Goal: Task Accomplishment & Management: Use online tool/utility

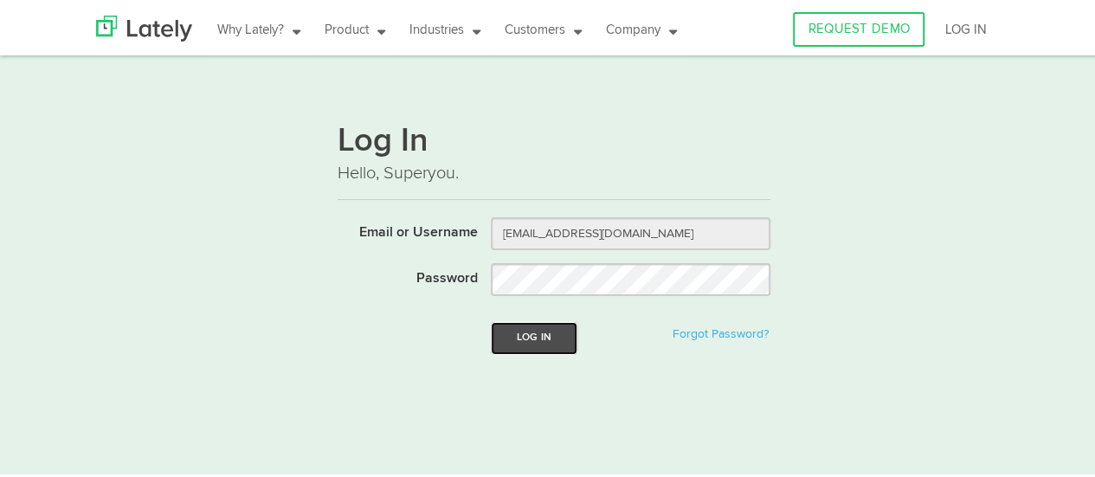
click at [533, 322] on button "Log In" at bounding box center [534, 335] width 87 height 32
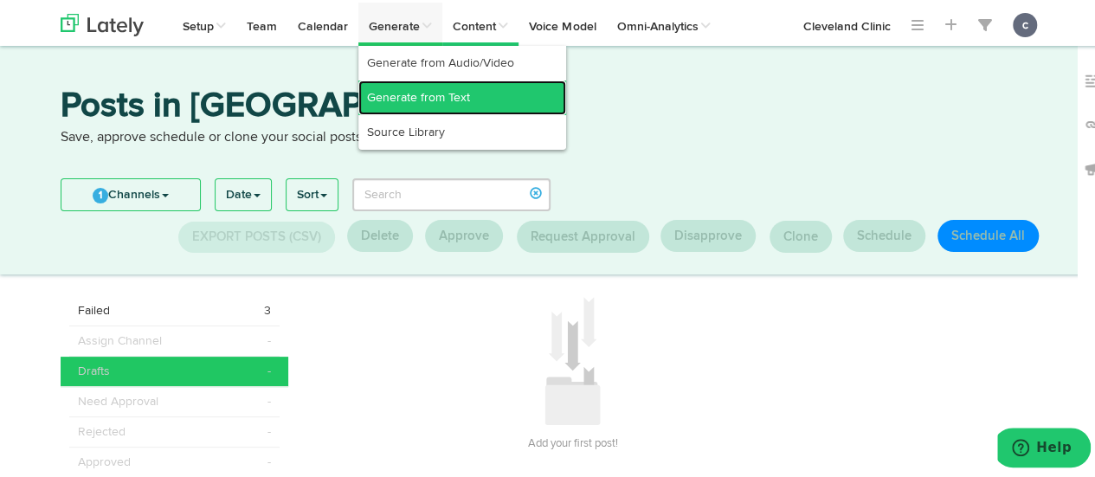
click at [429, 89] on link "Generate from Text" at bounding box center [462, 95] width 208 height 35
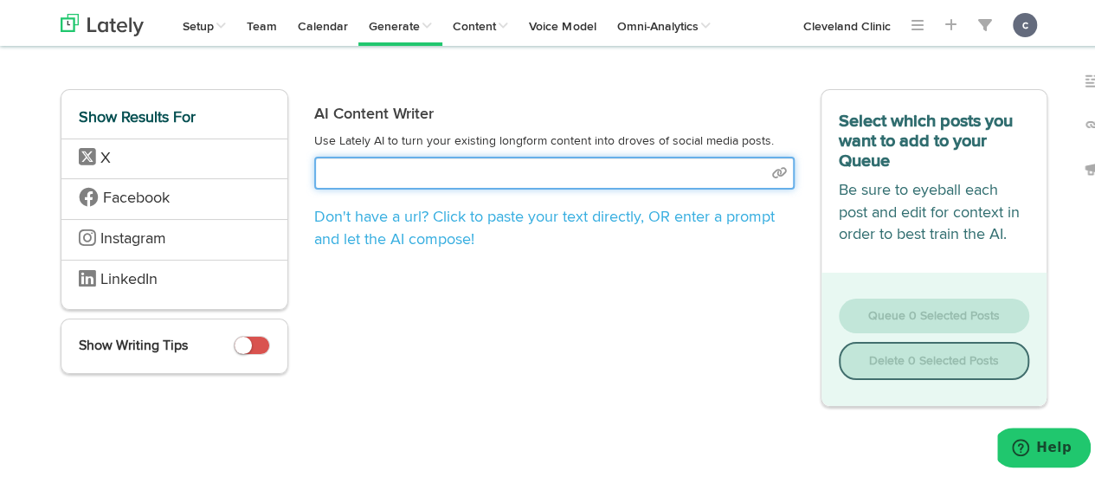
click at [400, 180] on input "text" at bounding box center [554, 170] width 480 height 33
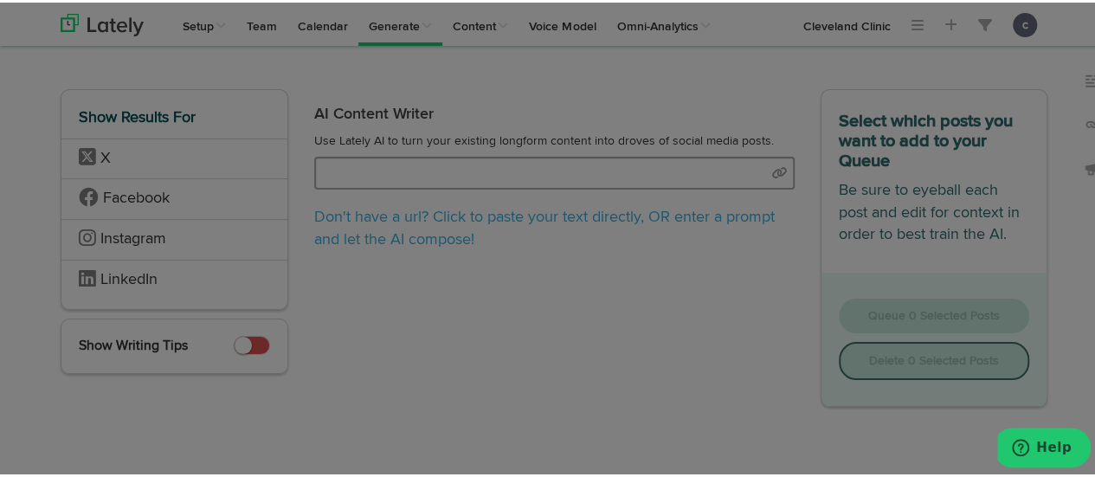
select select "natural"
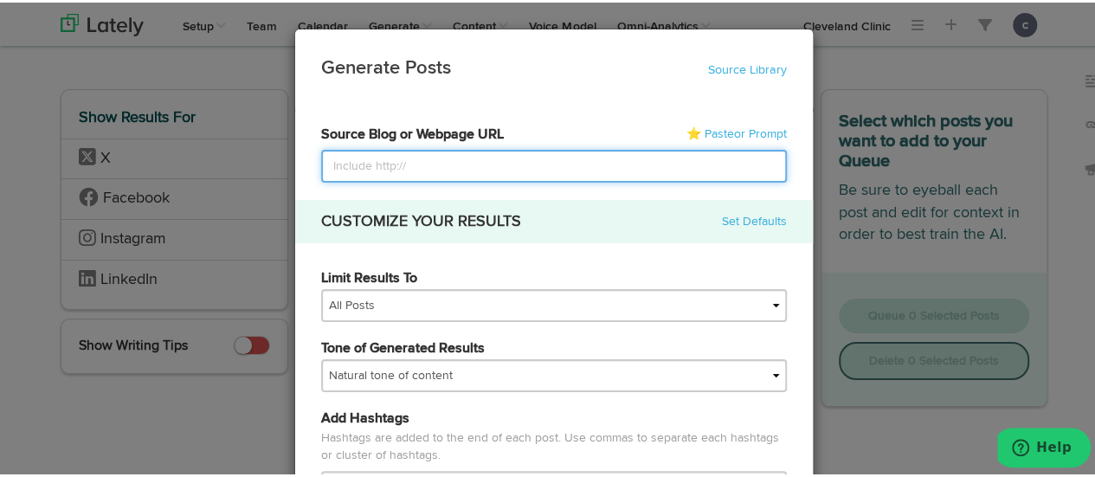
paste input "[URL][DOMAIN_NAME]"
type input "[URL][DOMAIN_NAME]"
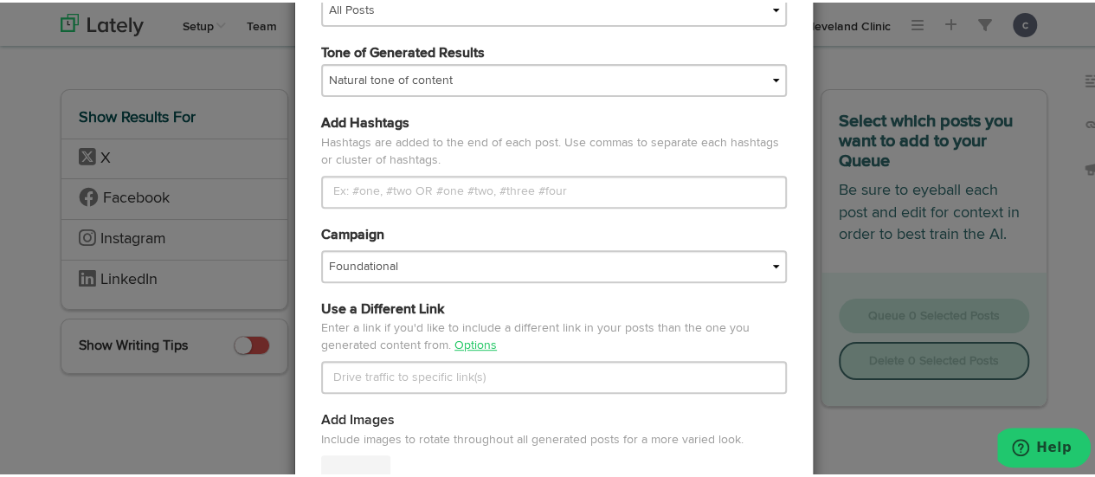
scroll to position [879, 0]
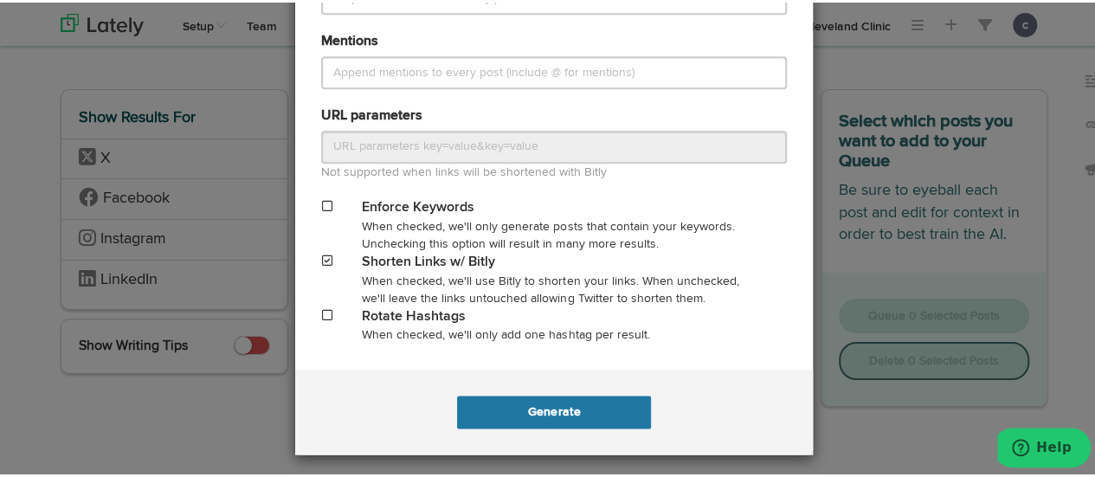
type input "[URL][DOMAIN_NAME]"
click at [566, 404] on button "Generate" at bounding box center [553, 409] width 193 height 33
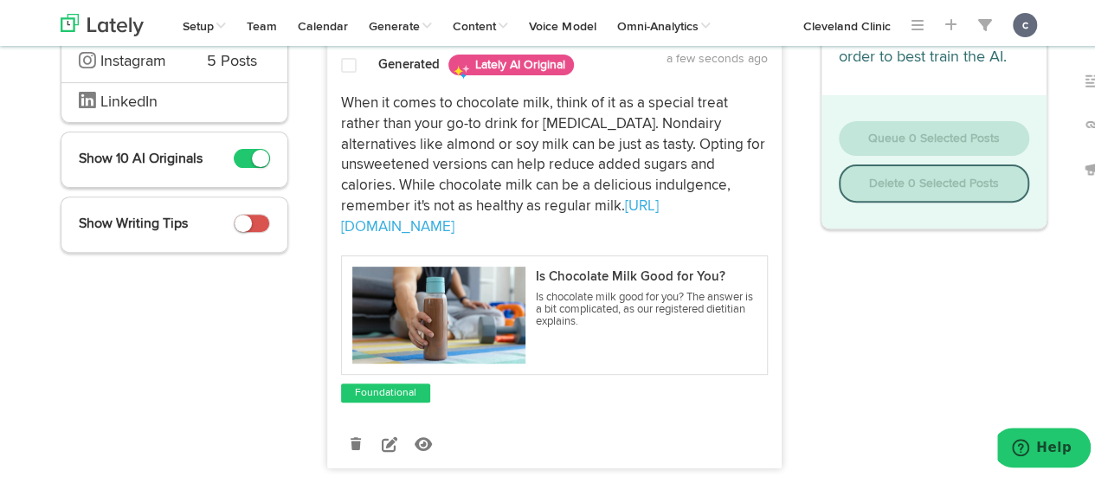
scroll to position [224, 0]
click at [382, 434] on icon at bounding box center [390, 442] width 16 height 16
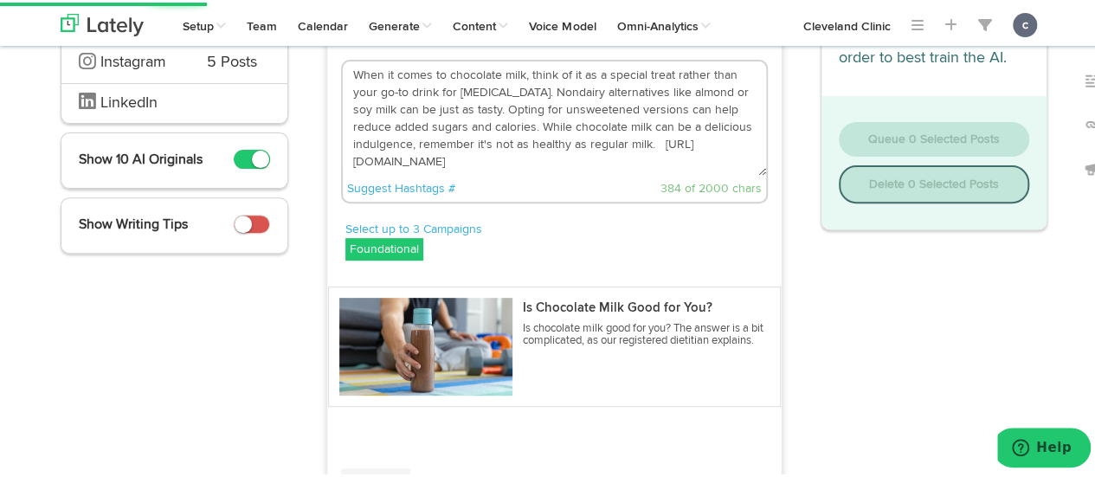
drag, startPoint x: 659, startPoint y: 138, endPoint x: 262, endPoint y: 51, distance: 406.5
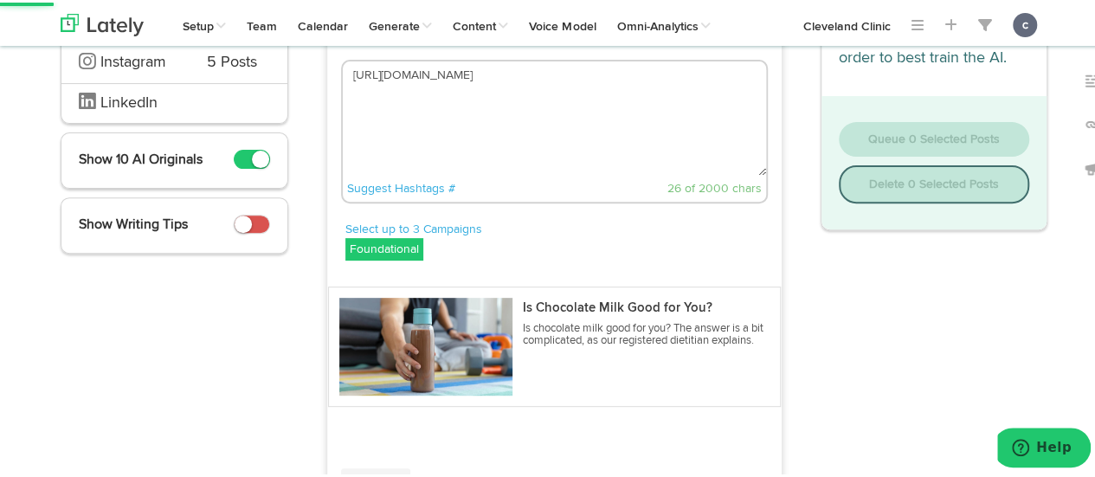
paste textarea "Chocolate milk is indeed loaded with essential nutrients that “does a body good…"
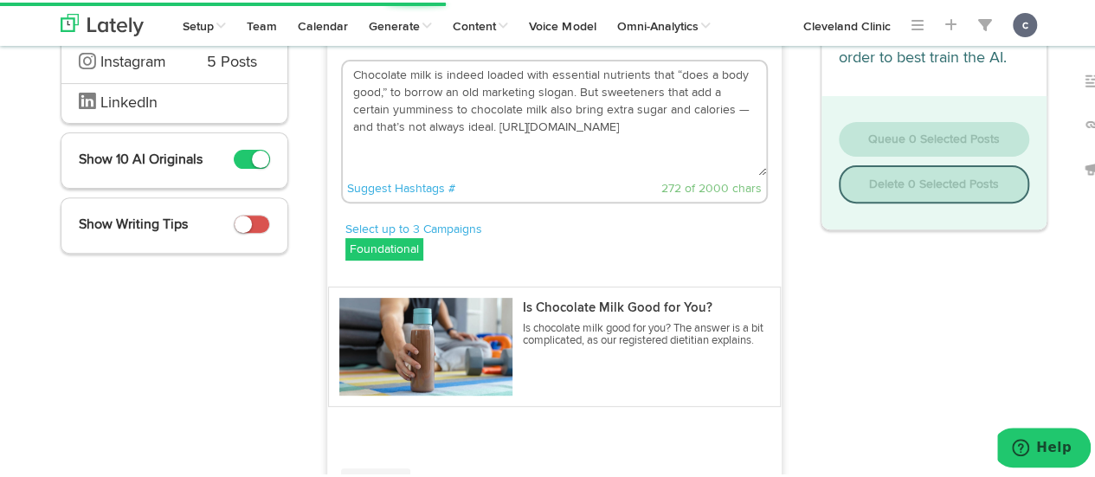
click at [568, 91] on textarea "Chocolate milk is indeed loaded with essential nutrients that “does a body good…" at bounding box center [554, 116] width 423 height 114
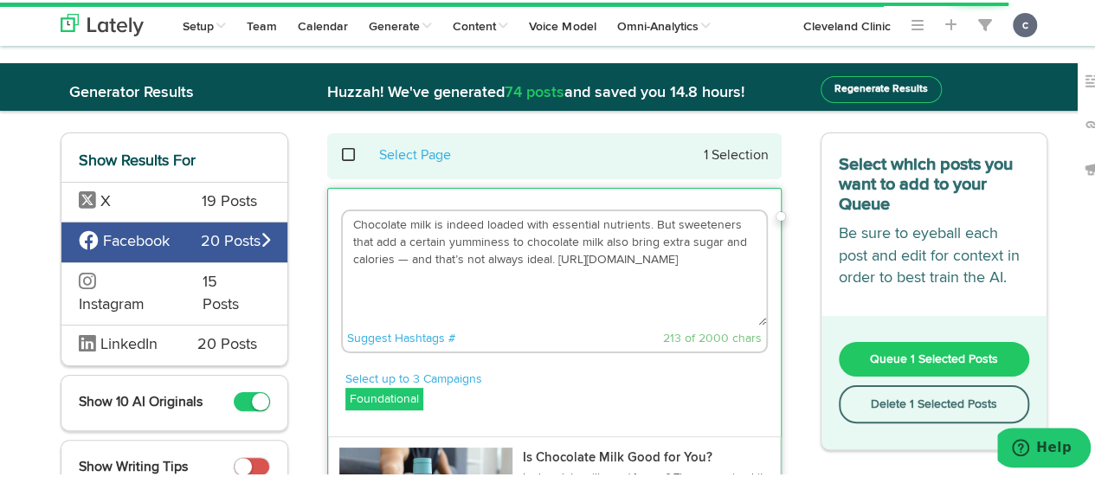
scroll to position [0, 0]
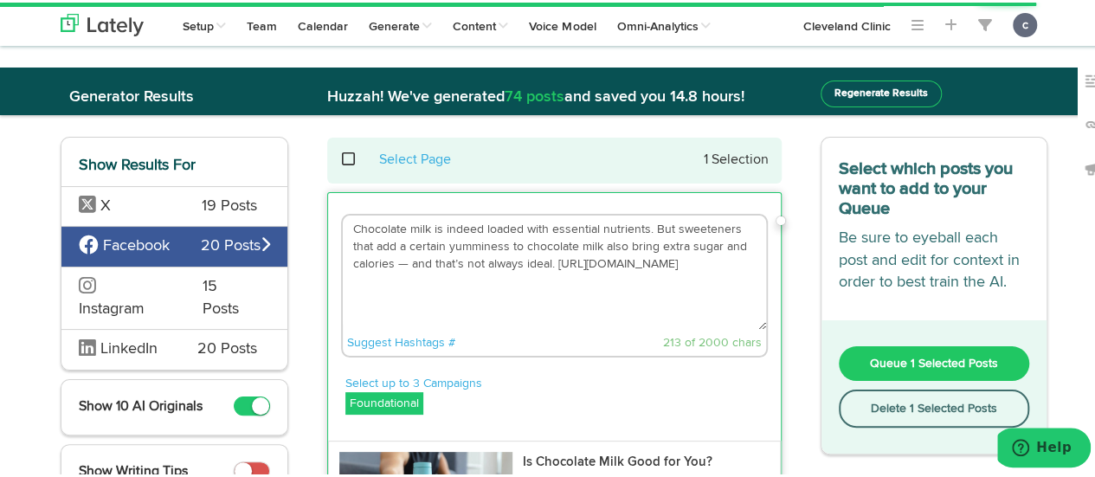
click at [476, 225] on textarea "Chocolate milk is indeed loaded with essential nutrients. But sweeteners that a…" at bounding box center [554, 270] width 423 height 114
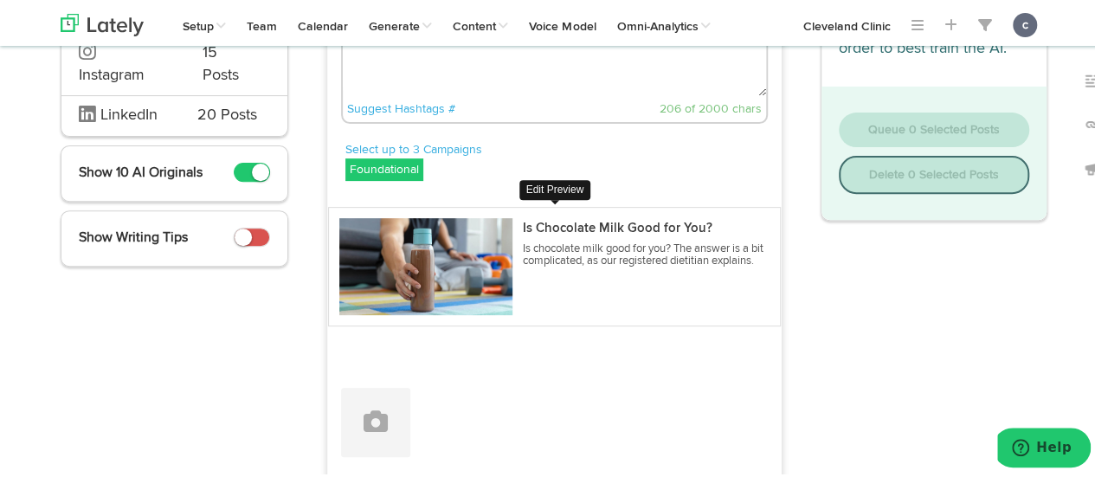
scroll to position [303, 0]
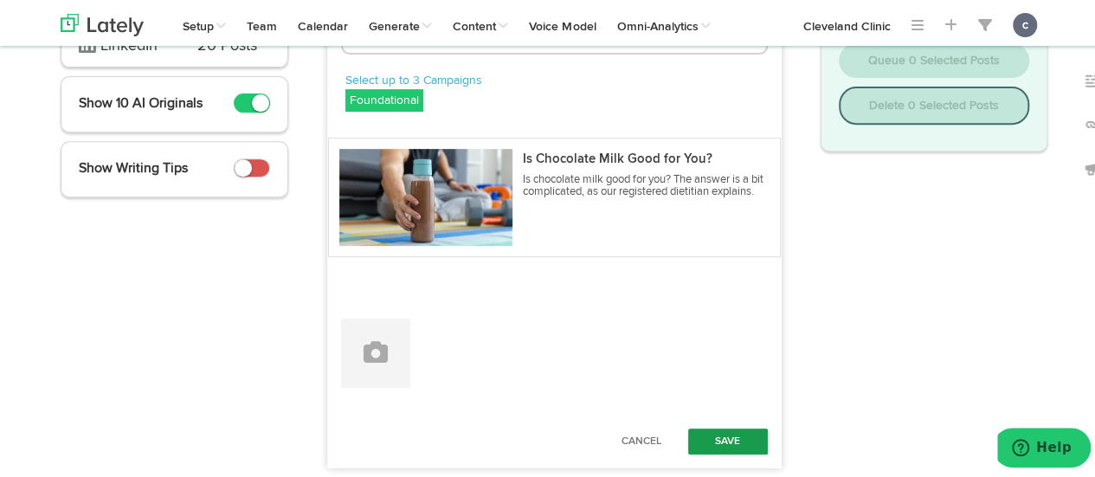
type textarea "Chocolate milk is loaded with essential nutrients. But sweeteners that add a ce…"
click at [717, 427] on button "Save" at bounding box center [728, 439] width 80 height 26
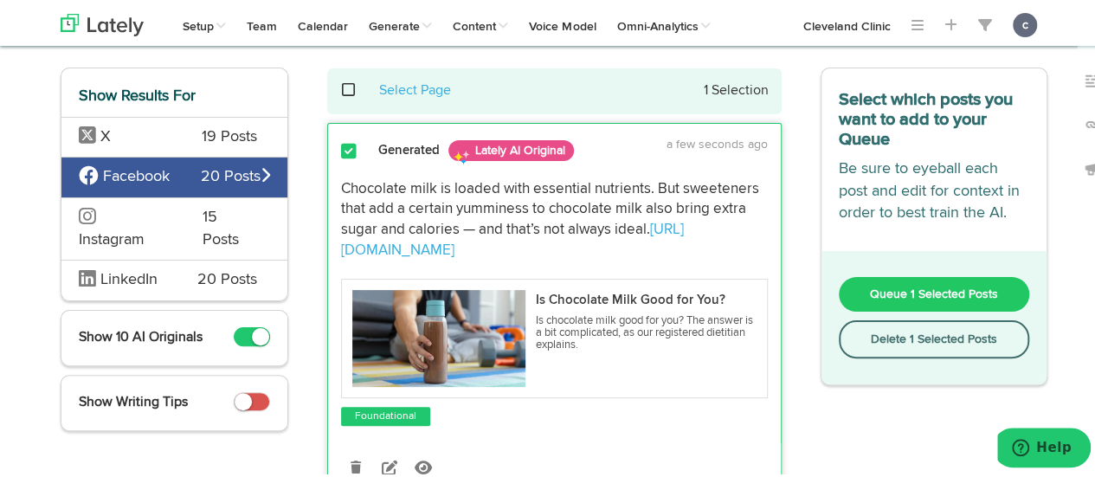
scroll to position [36, 0]
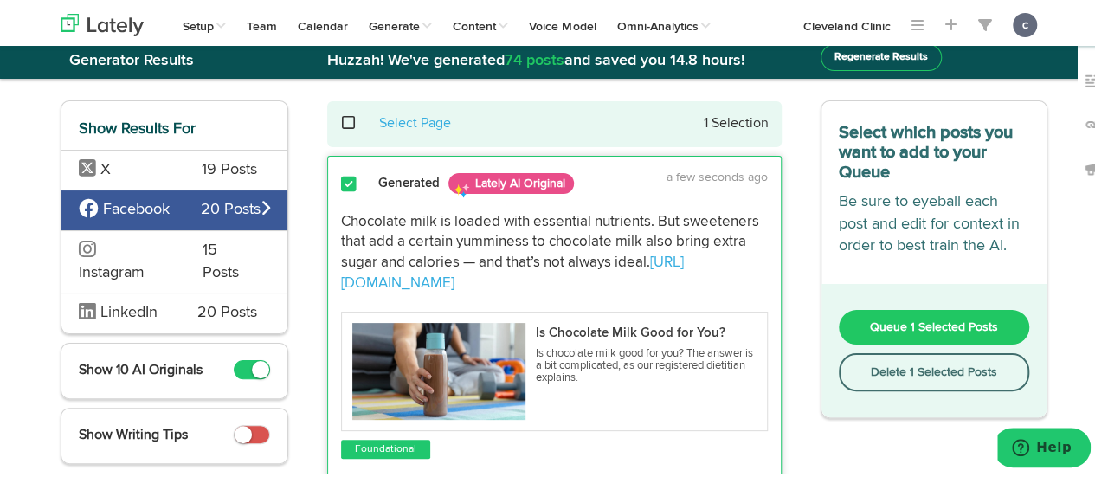
click at [881, 318] on span "Queue 1 Selected Posts" at bounding box center [934, 324] width 128 height 12
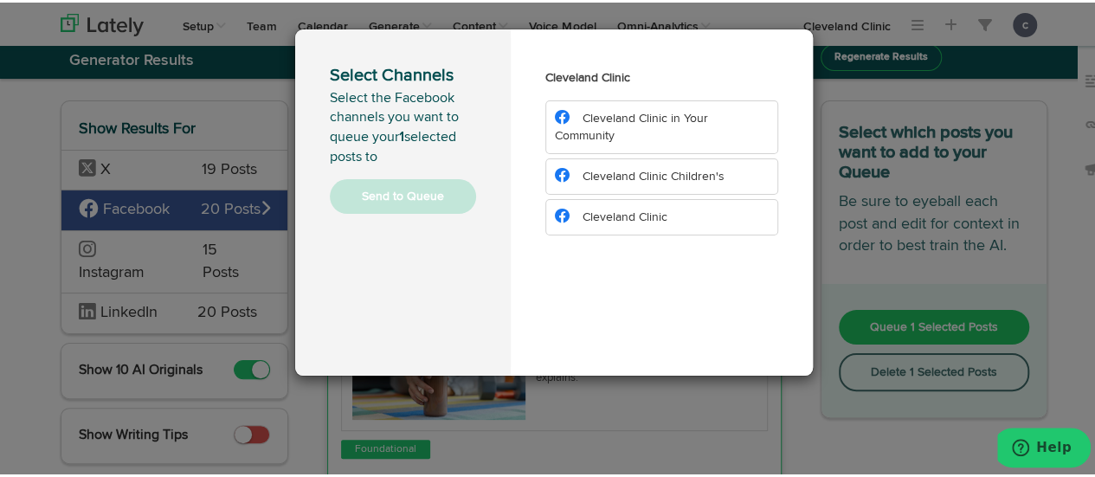
click at [659, 177] on span "Cleveland Clinic Children's" at bounding box center [653, 174] width 142 height 12
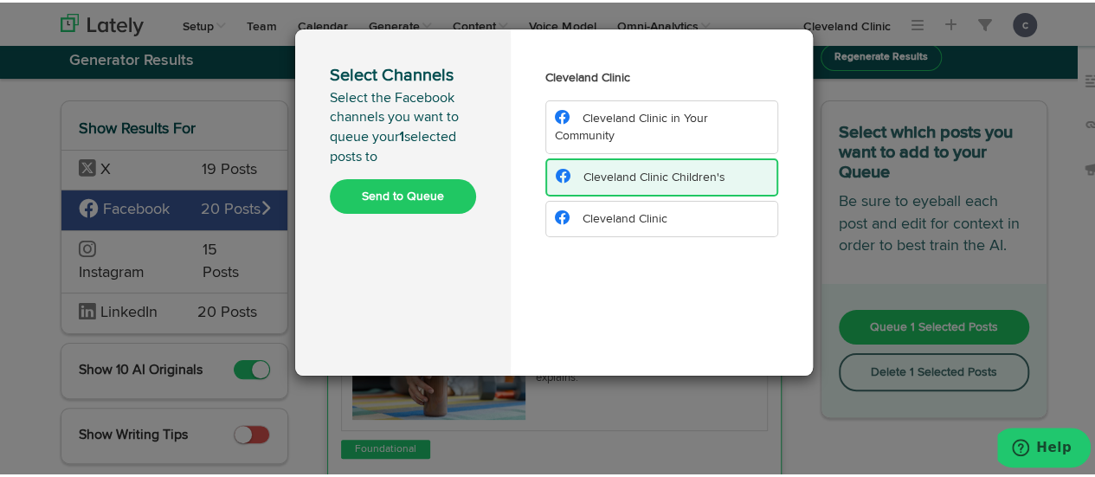
click at [429, 191] on button "Send to Queue" at bounding box center [403, 194] width 146 height 35
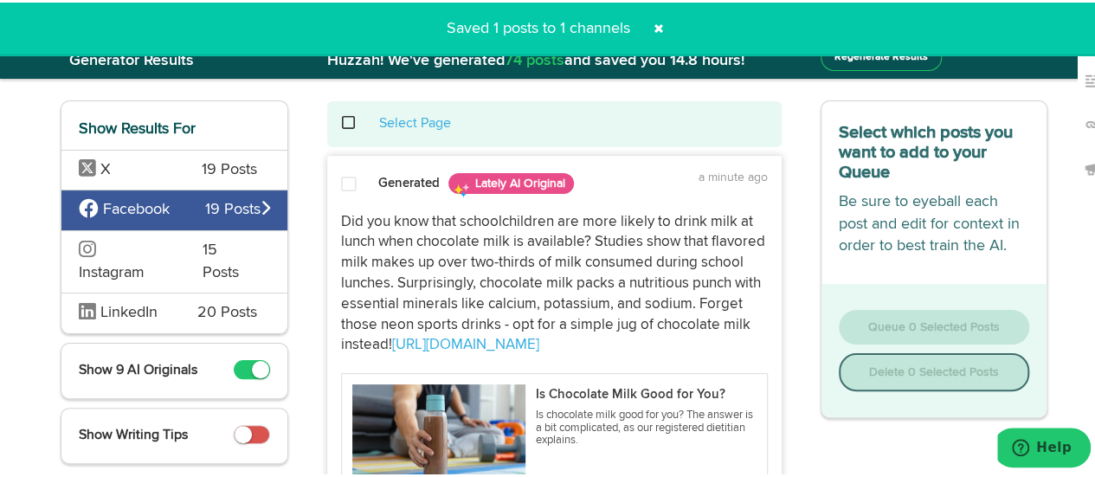
scroll to position [0, 0]
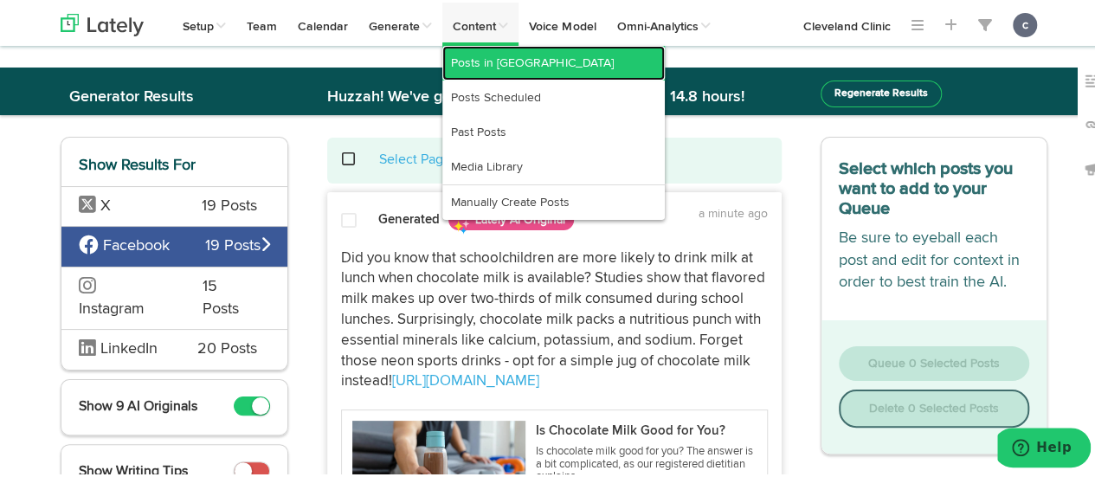
click at [490, 62] on link "Posts in [GEOGRAPHIC_DATA]" at bounding box center [553, 60] width 222 height 35
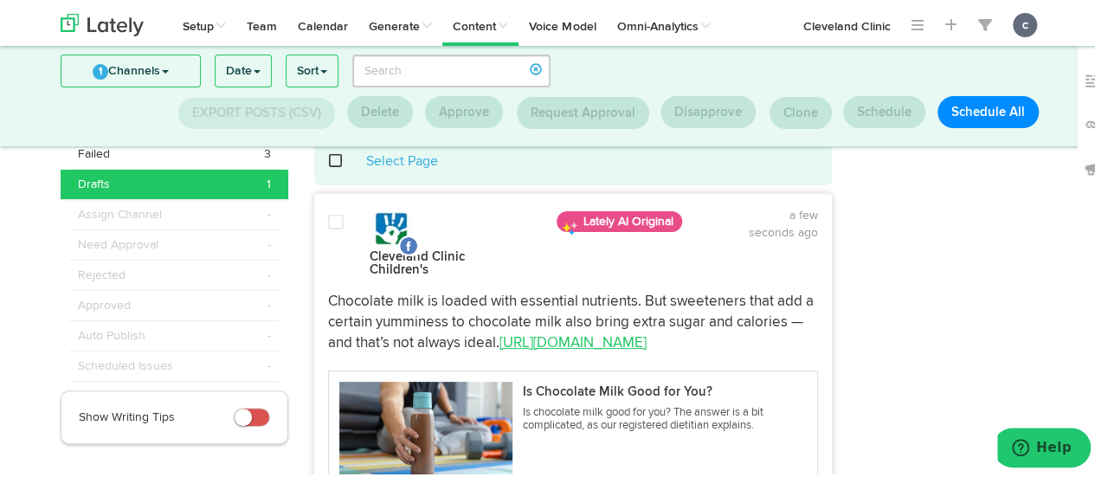
scroll to position [45, 0]
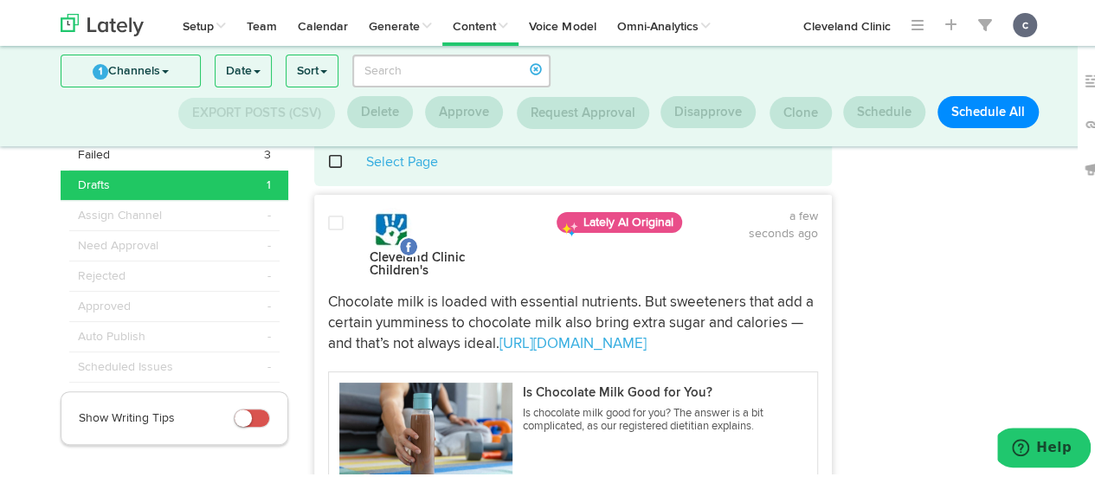
drag, startPoint x: 677, startPoint y: 332, endPoint x: 308, endPoint y: 290, distance: 371.1
click at [315, 290] on div "Chocolate milk is loaded with essential nutrients. But sweeteners that add a ce…" at bounding box center [573, 320] width 516 height 61
copy p "Chocolate milk is loaded with essential nutrients. But sweeteners that add a ce…"
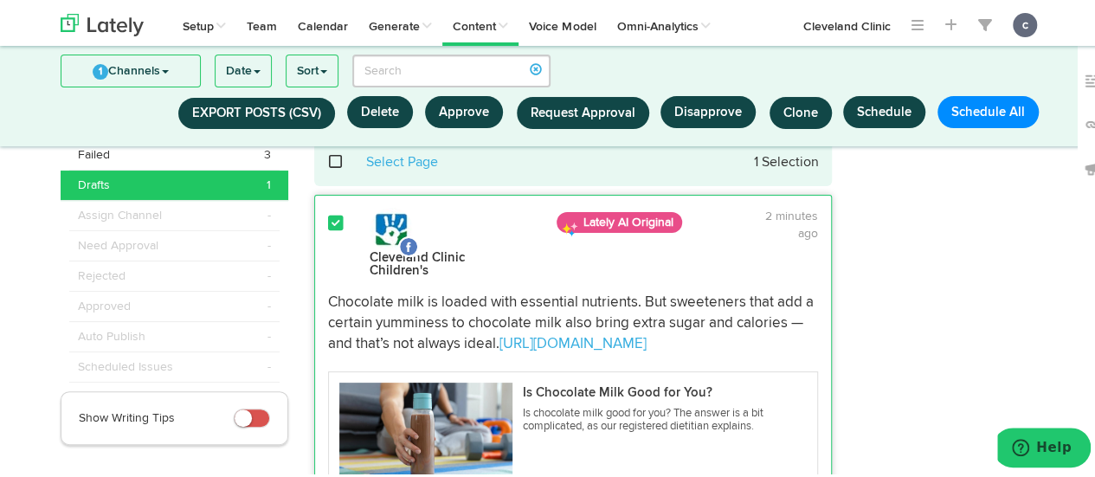
click at [946, 272] on div at bounding box center [952, 413] width 215 height 550
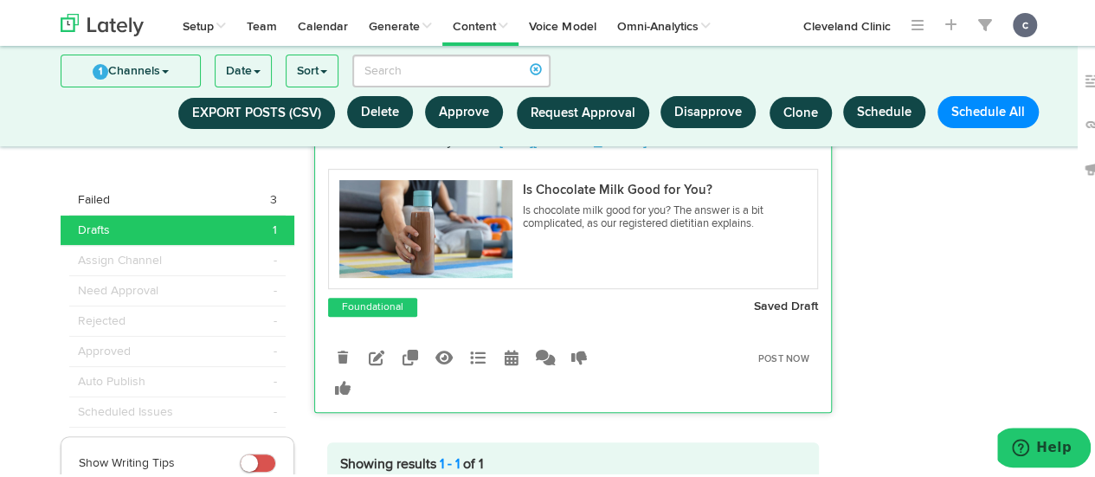
scroll to position [334, 0]
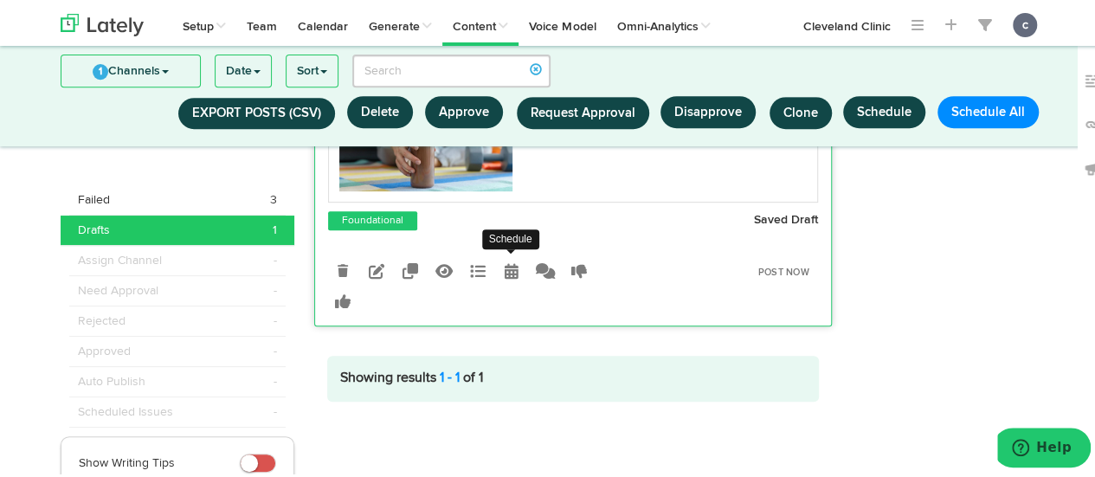
click at [505, 260] on icon at bounding box center [512, 268] width 14 height 16
select select "11"
select select "05"
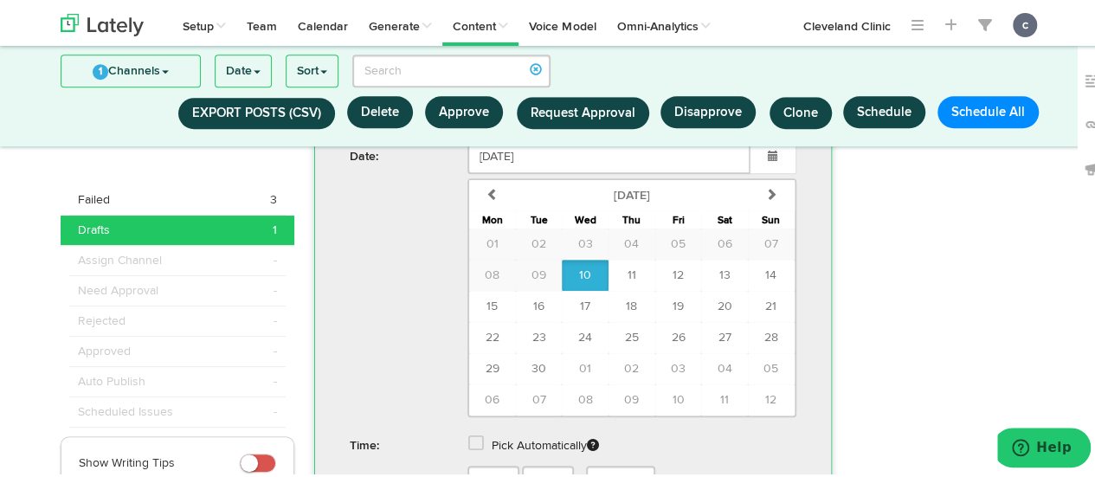
scroll to position [648, 0]
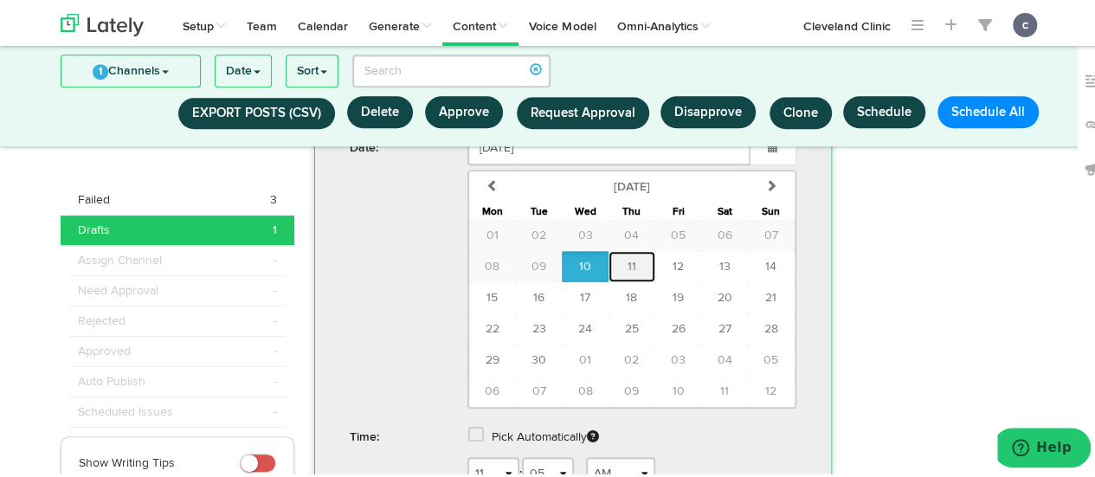
click at [627, 258] on span "11" at bounding box center [631, 264] width 9 height 12
type input "[DATE]"
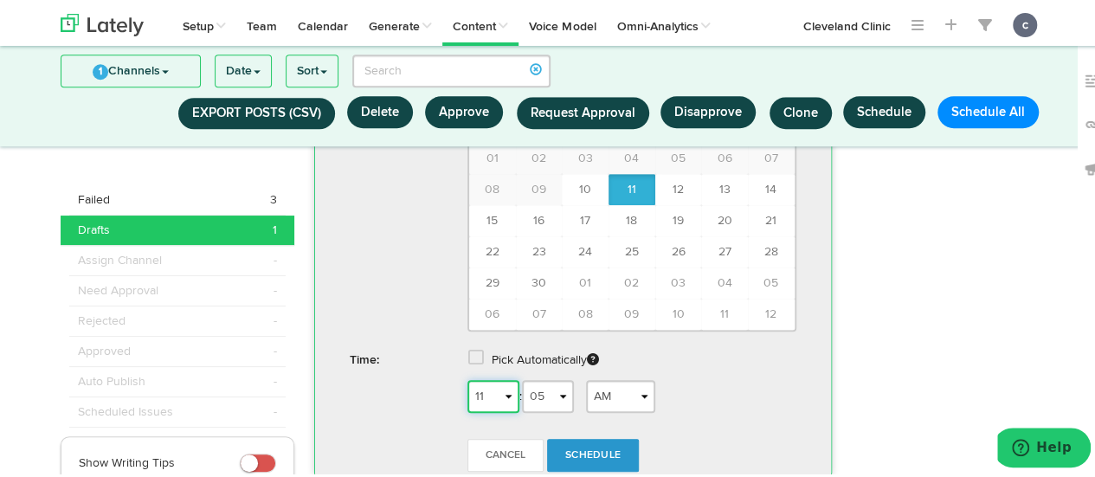
click at [493, 382] on select "1 2 3 4 5 6 7 8 9 10 11 12" at bounding box center [493, 393] width 52 height 33
select select "5"
click at [467, 377] on select "1 2 3 4 5 6 7 8 9 10 11 12" at bounding box center [493, 393] width 52 height 33
click at [601, 380] on select "AM PM" at bounding box center [620, 393] width 69 height 33
select select "PM"
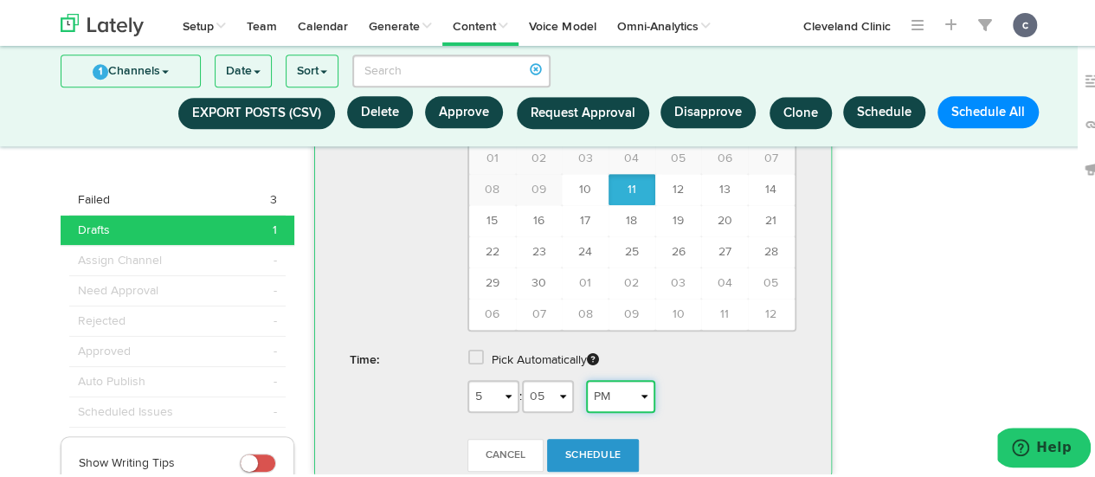
click at [586, 377] on select "AM PM" at bounding box center [620, 393] width 69 height 33
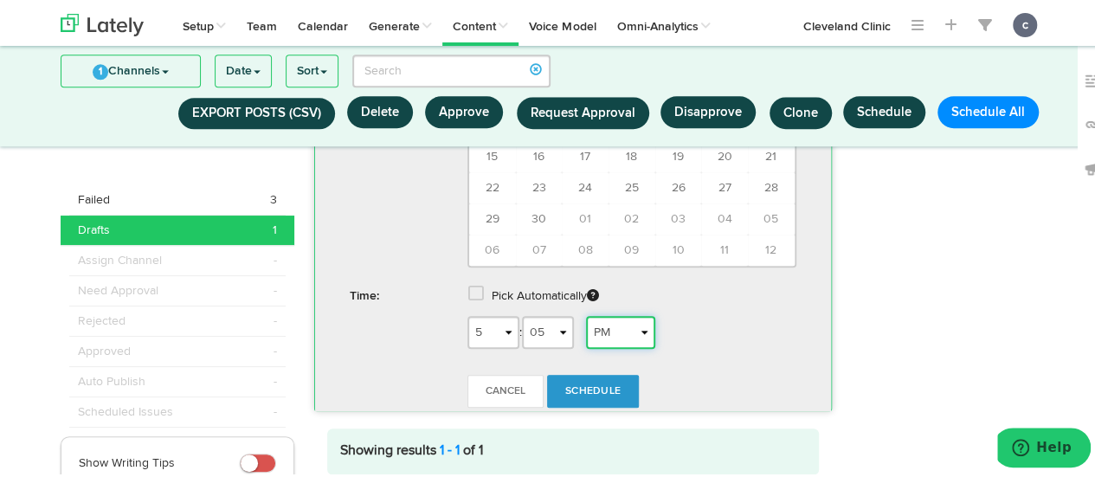
scroll to position [793, 0]
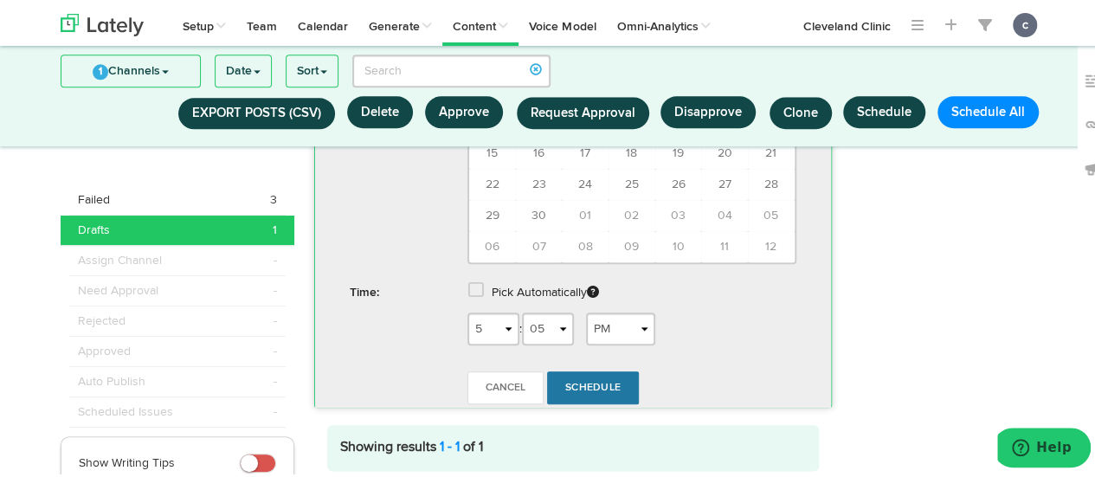
click at [592, 369] on link "Schedule" at bounding box center [593, 385] width 92 height 33
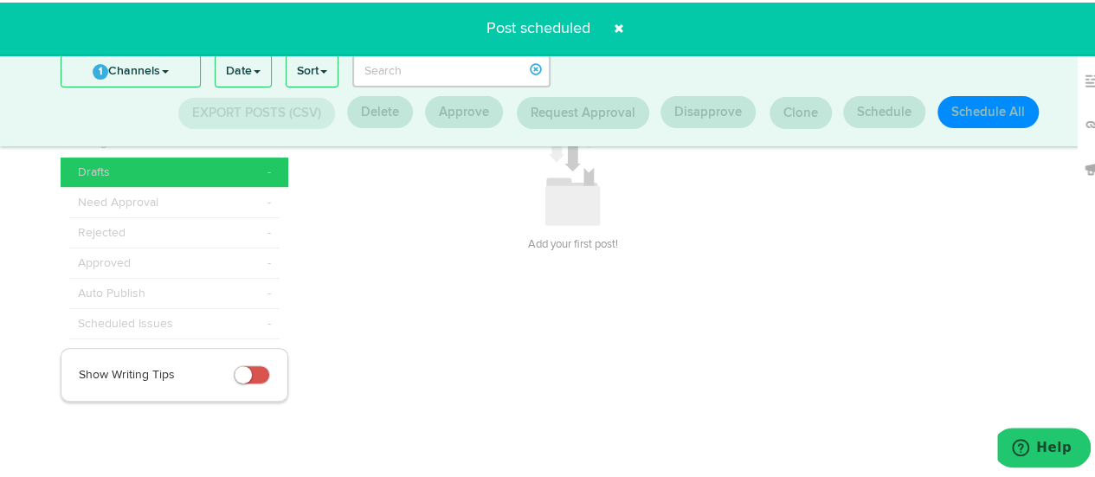
scroll to position [85, 0]
